Goal: Task Accomplishment & Management: Use online tool/utility

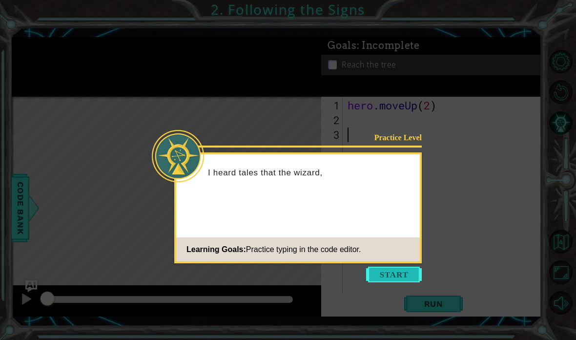
click at [396, 268] on button "Start" at bounding box center [394, 275] width 56 height 16
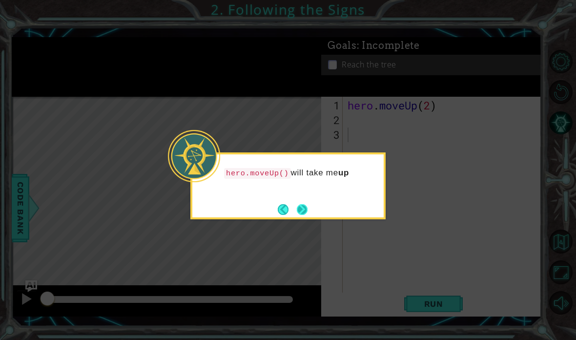
click at [308, 212] on button "Next" at bounding box center [302, 209] width 11 height 11
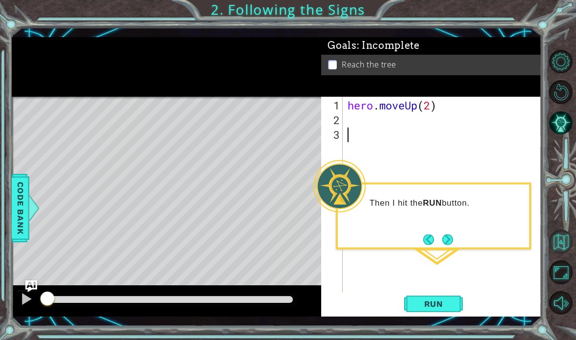
click at [563, 254] on button "Back to Map" at bounding box center [561, 242] width 24 height 24
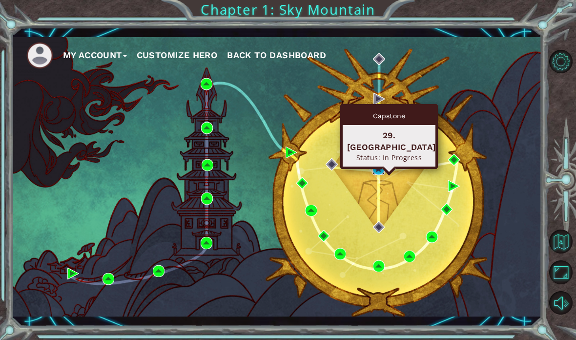
click at [380, 166] on img at bounding box center [379, 169] width 12 height 12
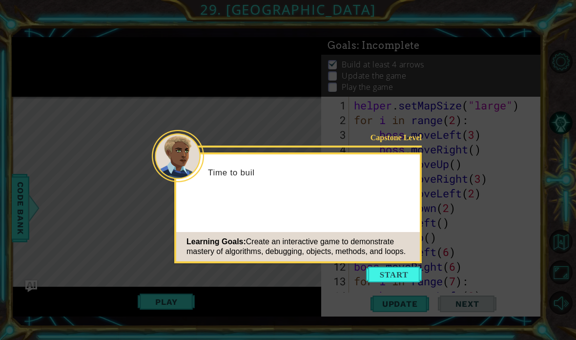
scroll to position [923, 0]
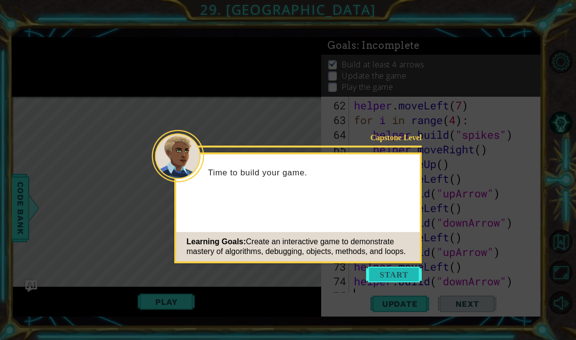
click at [403, 267] on button "Start" at bounding box center [394, 275] width 56 height 16
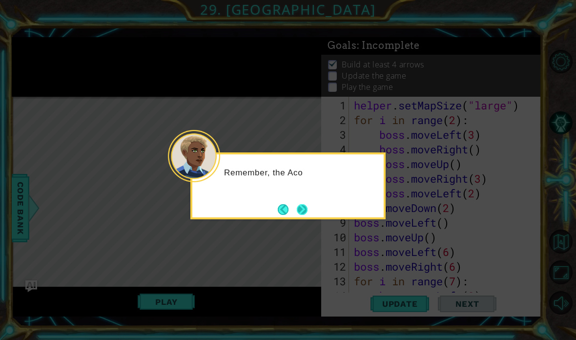
click at [305, 204] on button "Next" at bounding box center [302, 209] width 11 height 11
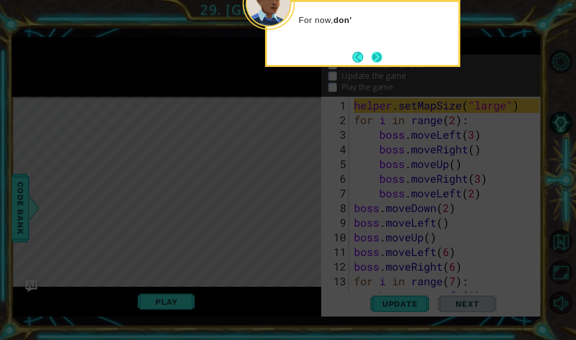
click at [376, 56] on button "Next" at bounding box center [377, 57] width 11 height 11
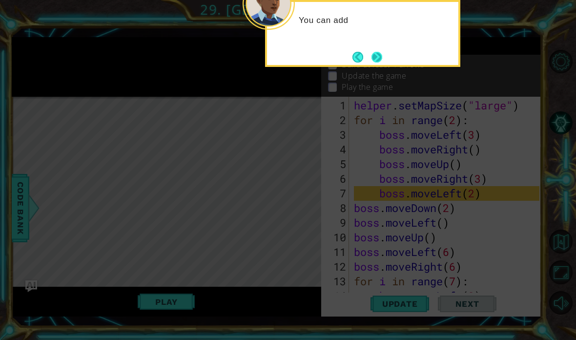
click at [381, 54] on button "Next" at bounding box center [377, 57] width 11 height 11
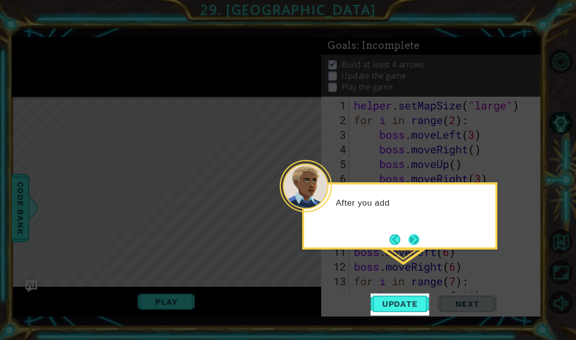
click at [420, 243] on button "Next" at bounding box center [414, 239] width 11 height 11
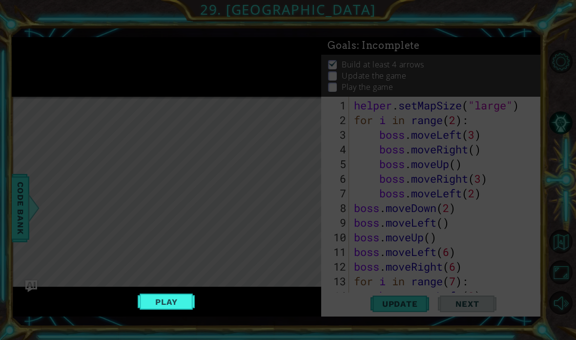
click at [525, 34] on icon at bounding box center [288, 170] width 576 height 340
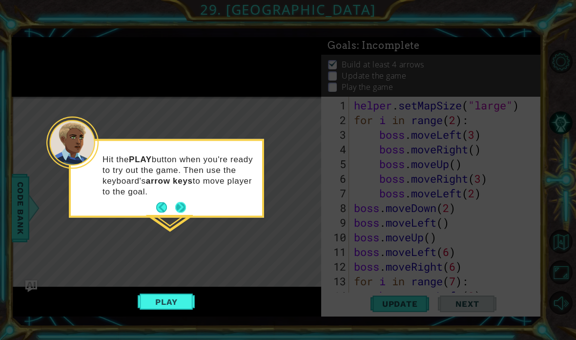
click at [182, 206] on button "Next" at bounding box center [180, 207] width 11 height 11
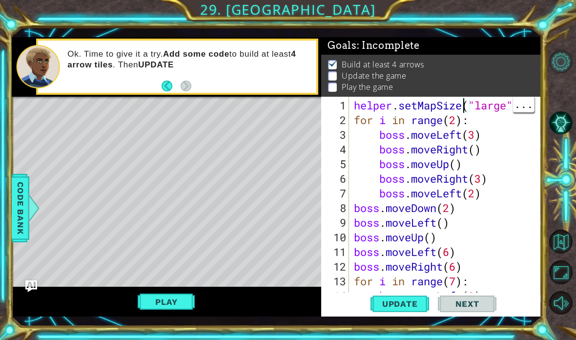
click at [567, 62] on button "Level Options" at bounding box center [561, 62] width 24 height 24
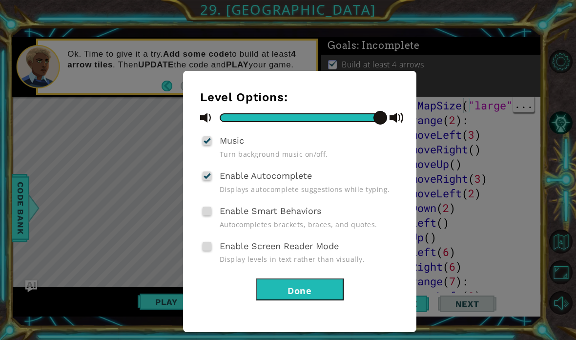
click at [337, 281] on button "Done" at bounding box center [300, 289] width 88 height 22
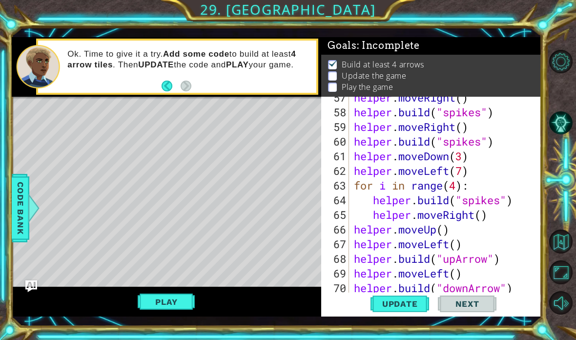
scroll to position [923, 0]
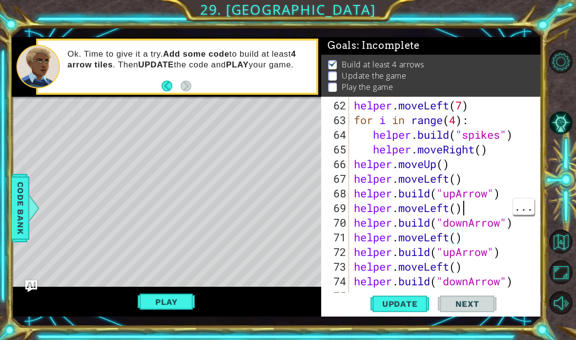
click at [492, 215] on div "helper . moveLeft ( 7 ) for i in range ( 4 ) : helper . build ( "spikes" ) help…" at bounding box center [448, 215] width 192 height 234
click at [488, 239] on div "helper . moveLeft ( 7 ) for i in range ( 4 ) : helper . build ( "spikes" ) help…" at bounding box center [448, 215] width 192 height 234
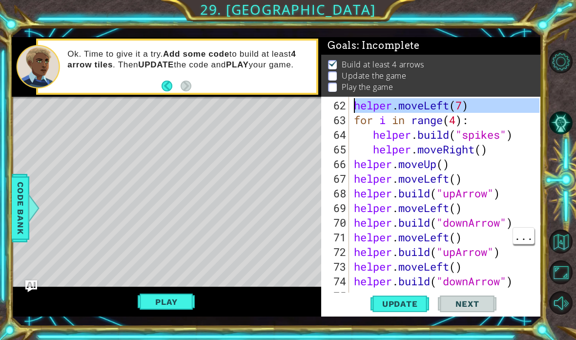
click at [328, 106] on div "62" at bounding box center [336, 105] width 26 height 15
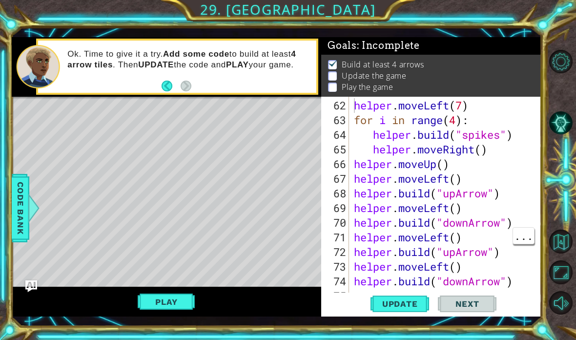
click at [385, 61] on p "Build at least 4 arrows" at bounding box center [383, 64] width 83 height 11
click at [486, 300] on span "Next" at bounding box center [467, 304] width 43 height 10
click at [476, 301] on span "Next" at bounding box center [467, 304] width 43 height 10
click at [474, 304] on span "Next" at bounding box center [467, 304] width 43 height 10
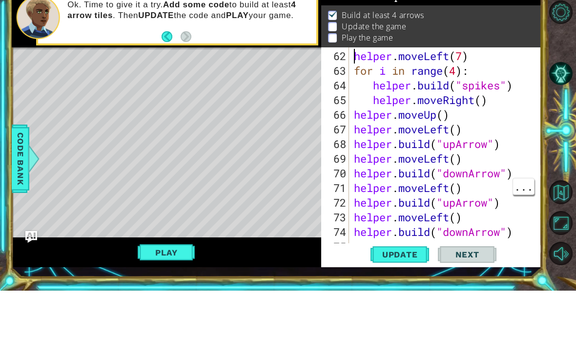
scroll to position [39, 0]
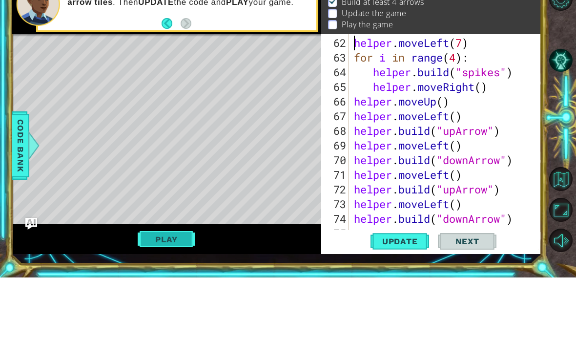
click at [177, 293] on button "Play" at bounding box center [166, 302] width 57 height 19
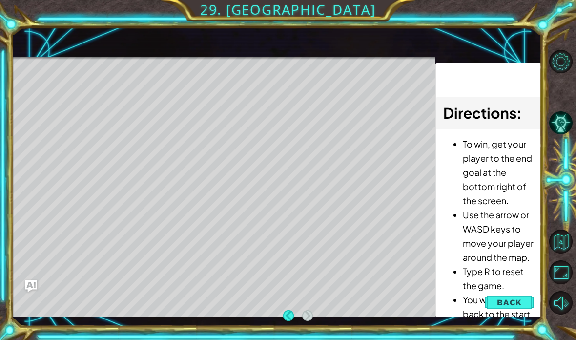
scroll to position [0, 0]
click at [504, 298] on span "Back" at bounding box center [509, 302] width 25 height 10
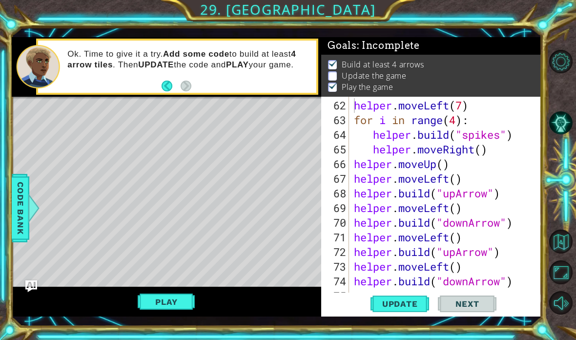
scroll to position [0, 0]
click at [414, 307] on span "Update" at bounding box center [400, 304] width 55 height 10
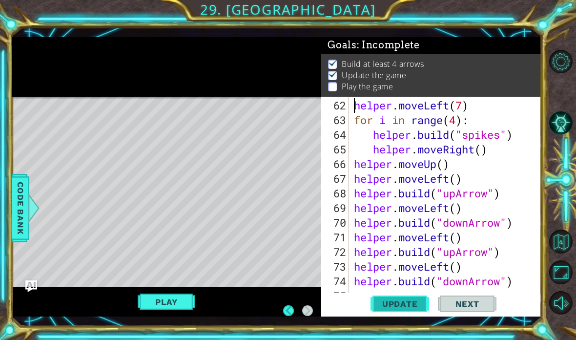
scroll to position [39, 0]
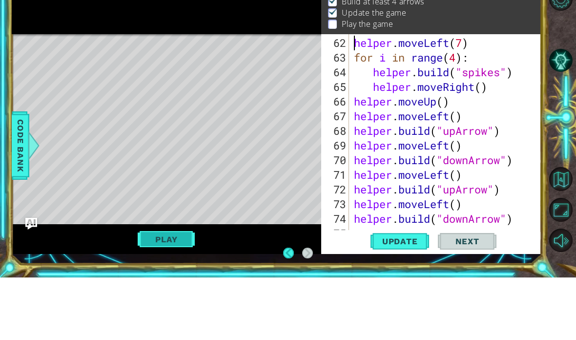
click at [170, 293] on button "Play" at bounding box center [166, 302] width 57 height 19
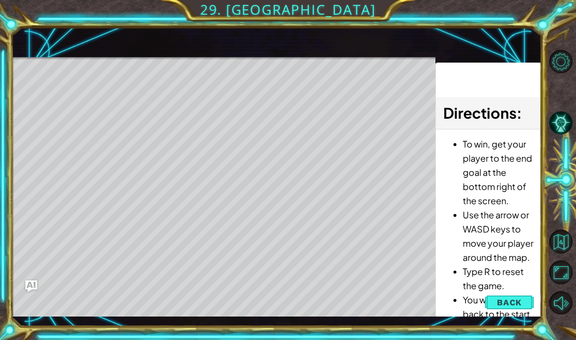
scroll to position [0, 0]
